Goal: Check status

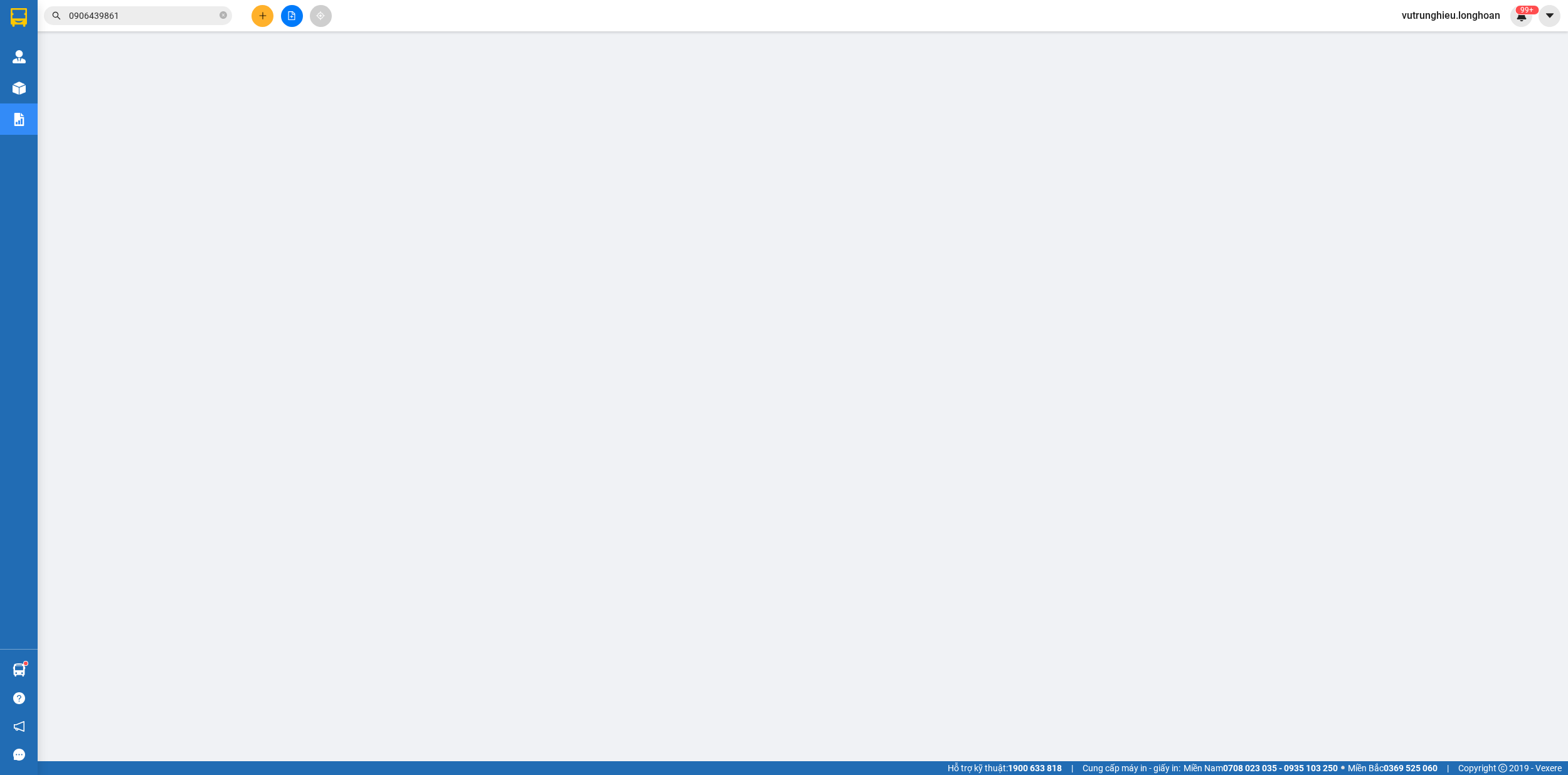
click at [160, 9] on input "0906439861" at bounding box center [142, 16] width 148 height 14
paste input "HNTH1209250009"
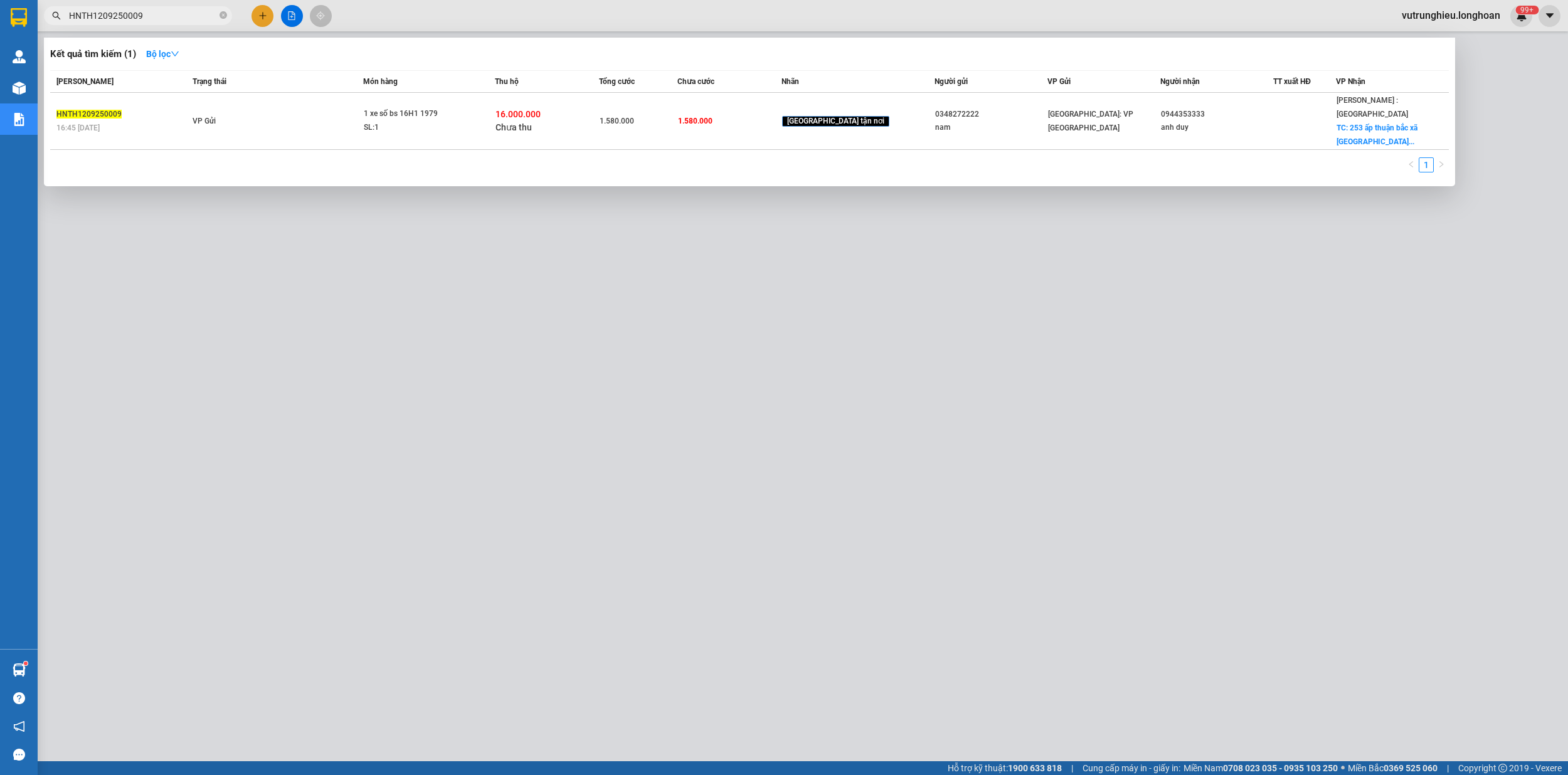
type input "HNTH1209250009"
click at [176, 19] on input "HNTH1209250009" at bounding box center [142, 16] width 148 height 14
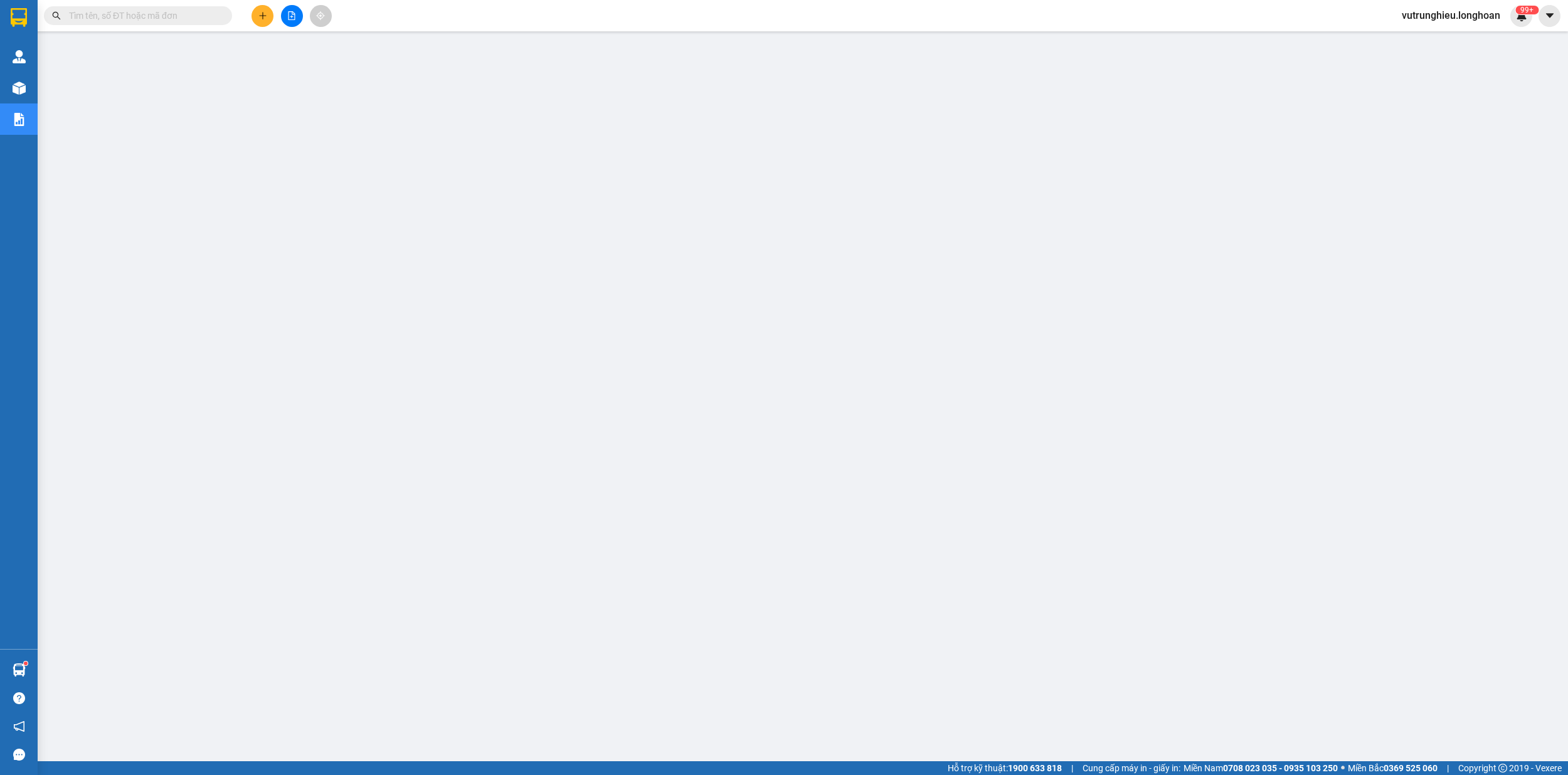
paste input "HNTH1209250004"
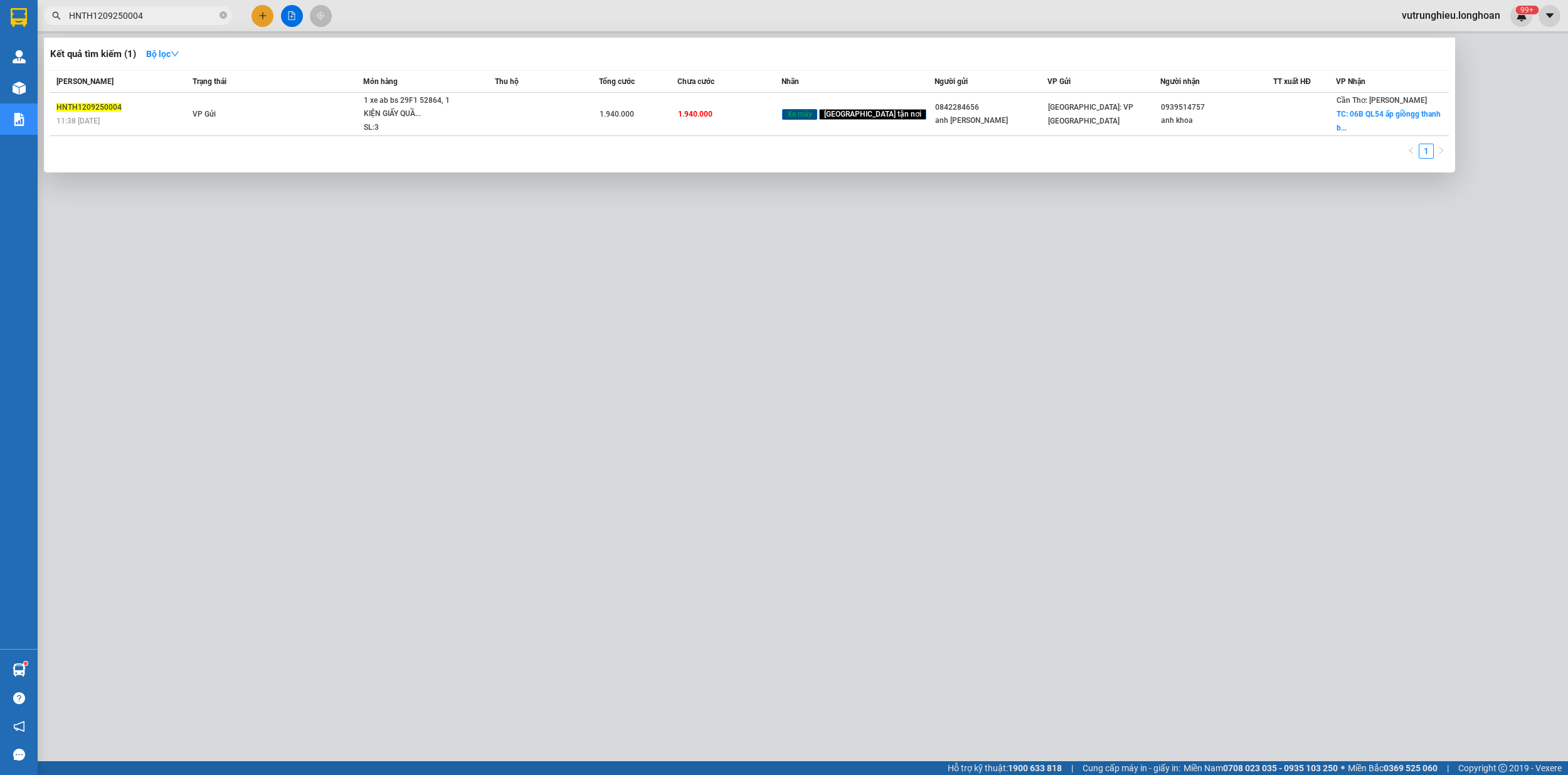
click at [181, 15] on input "HNTH1209250004" at bounding box center [142, 16] width 148 height 14
type input "H"
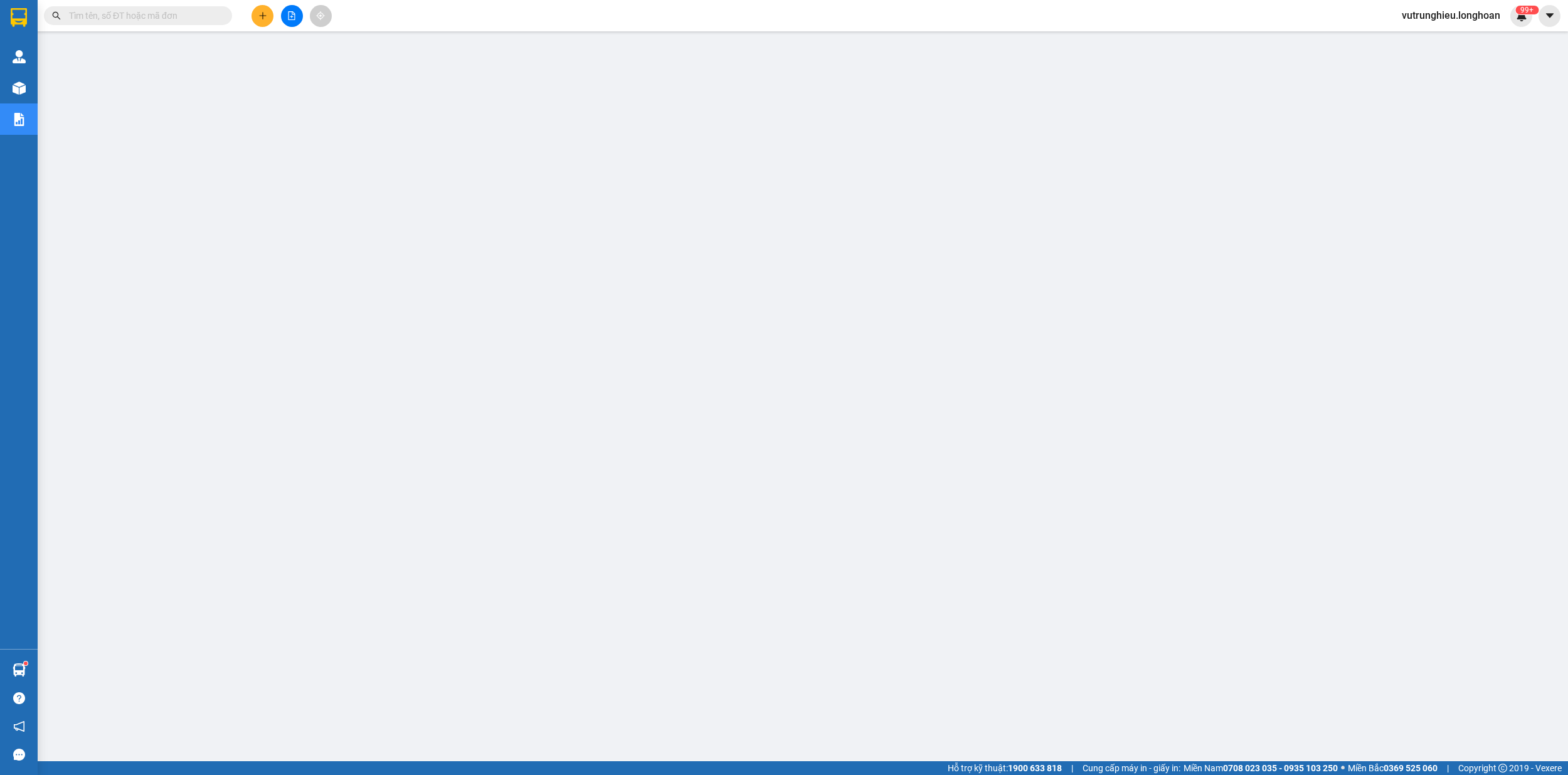
paste input "HNTH1209250002"
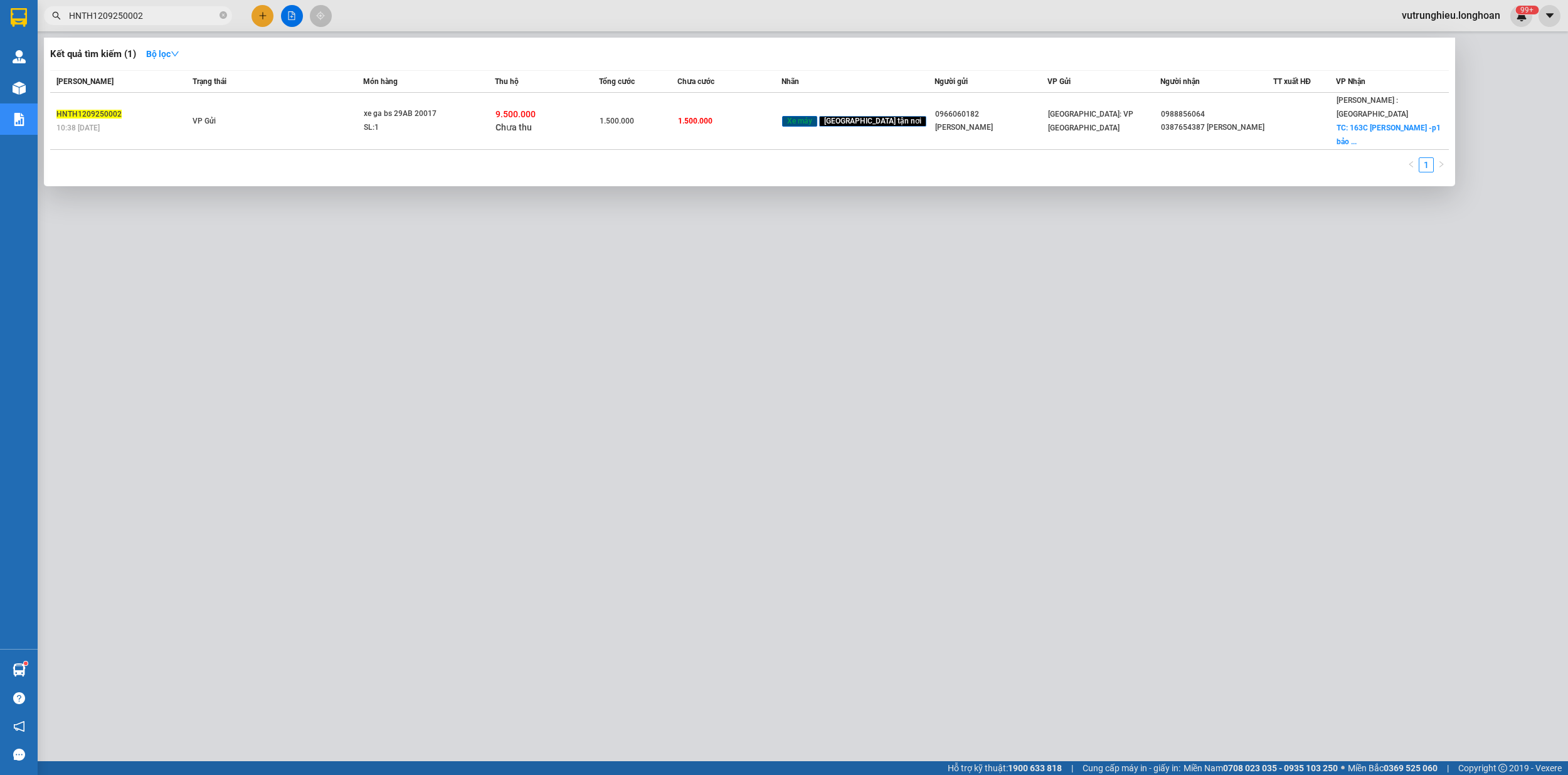
type input "HNTH1209250002"
